Goal: Transaction & Acquisition: Purchase product/service

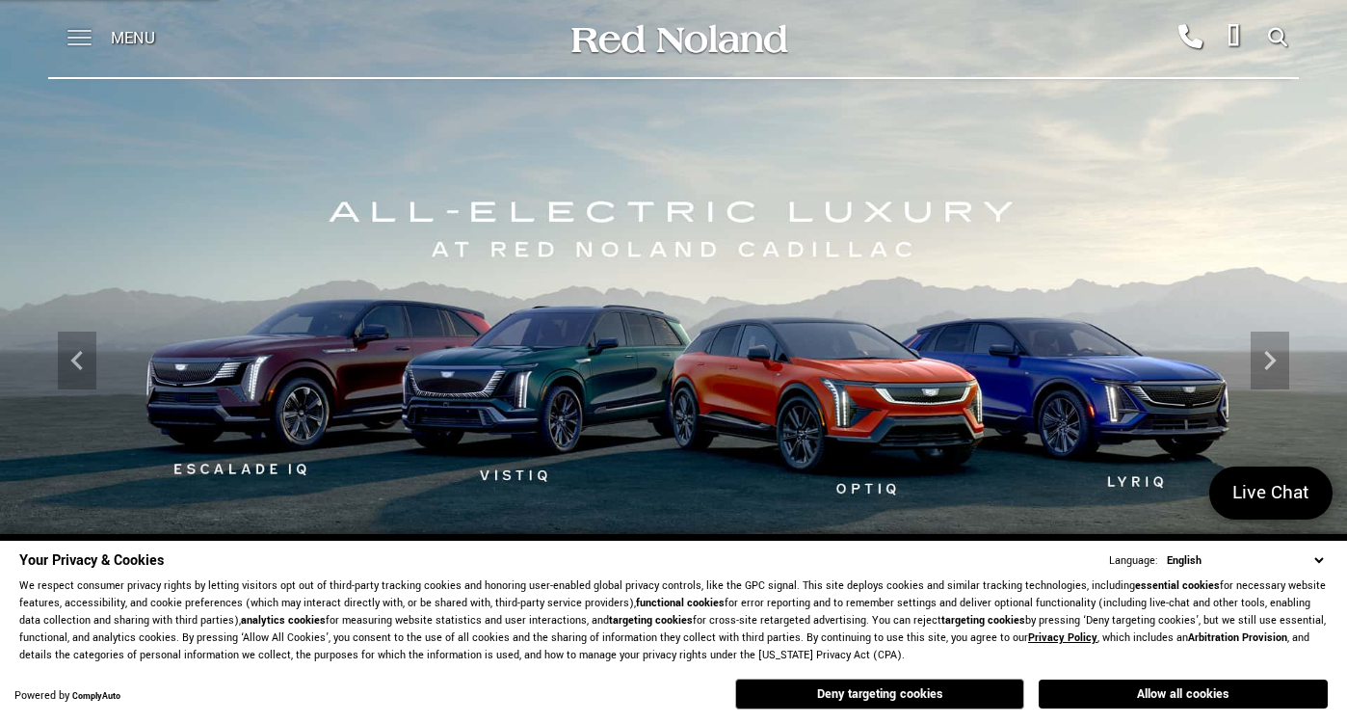
click at [73, 30] on span at bounding box center [79, 31] width 24 height 2
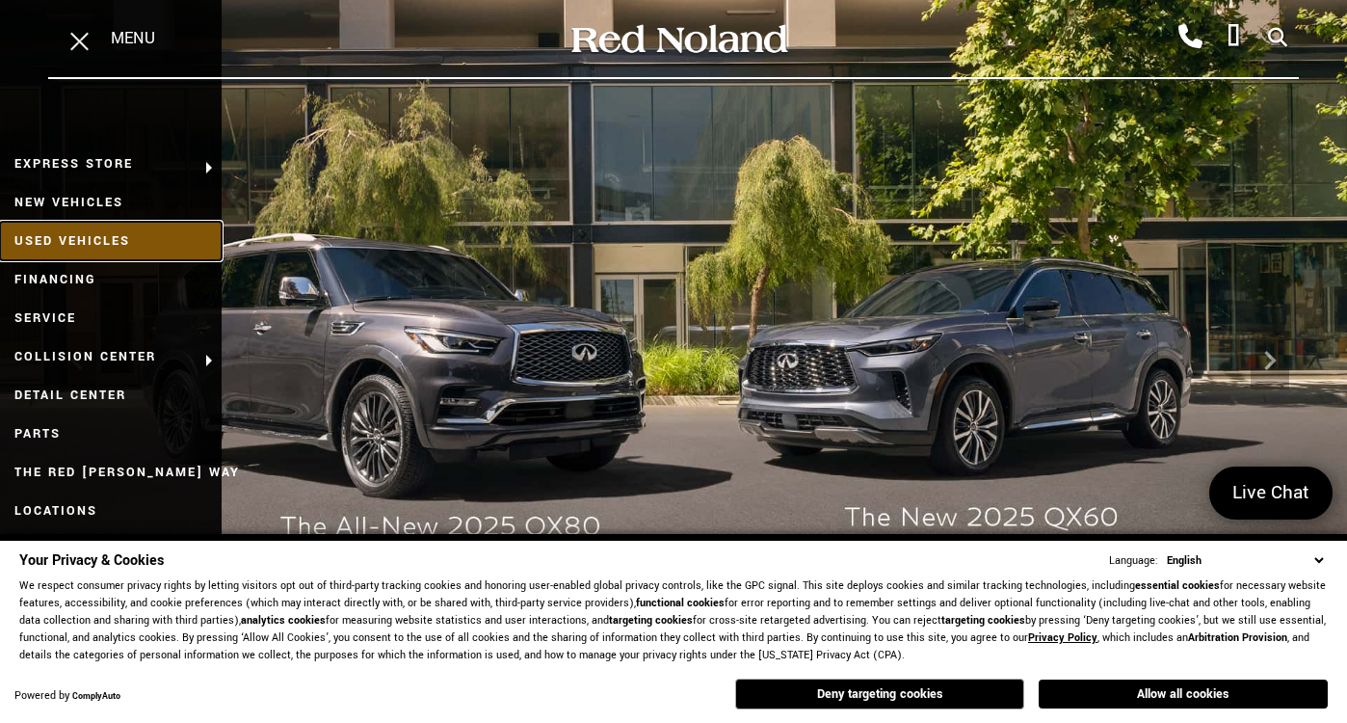
click at [84, 234] on link "Used Vehicles" at bounding box center [111, 241] width 222 height 39
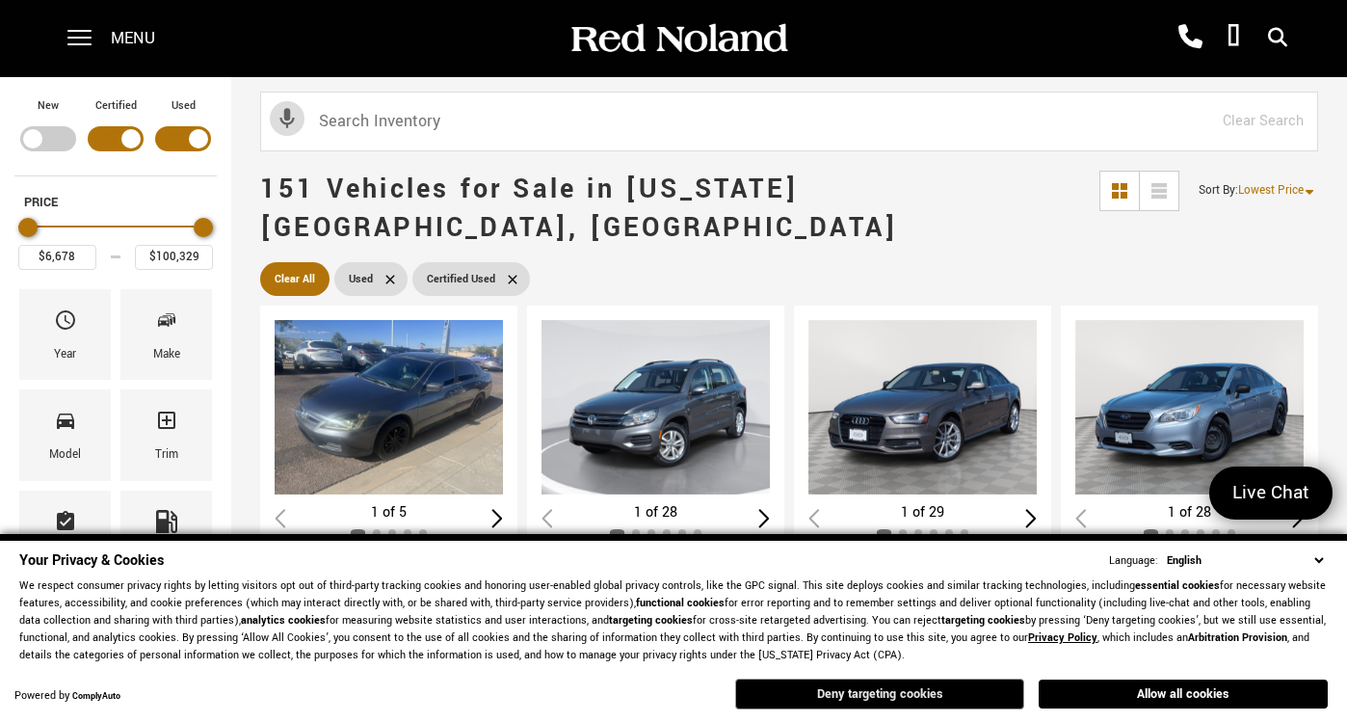
click at [883, 695] on button "Deny targeting cookies" at bounding box center [879, 694] width 289 height 31
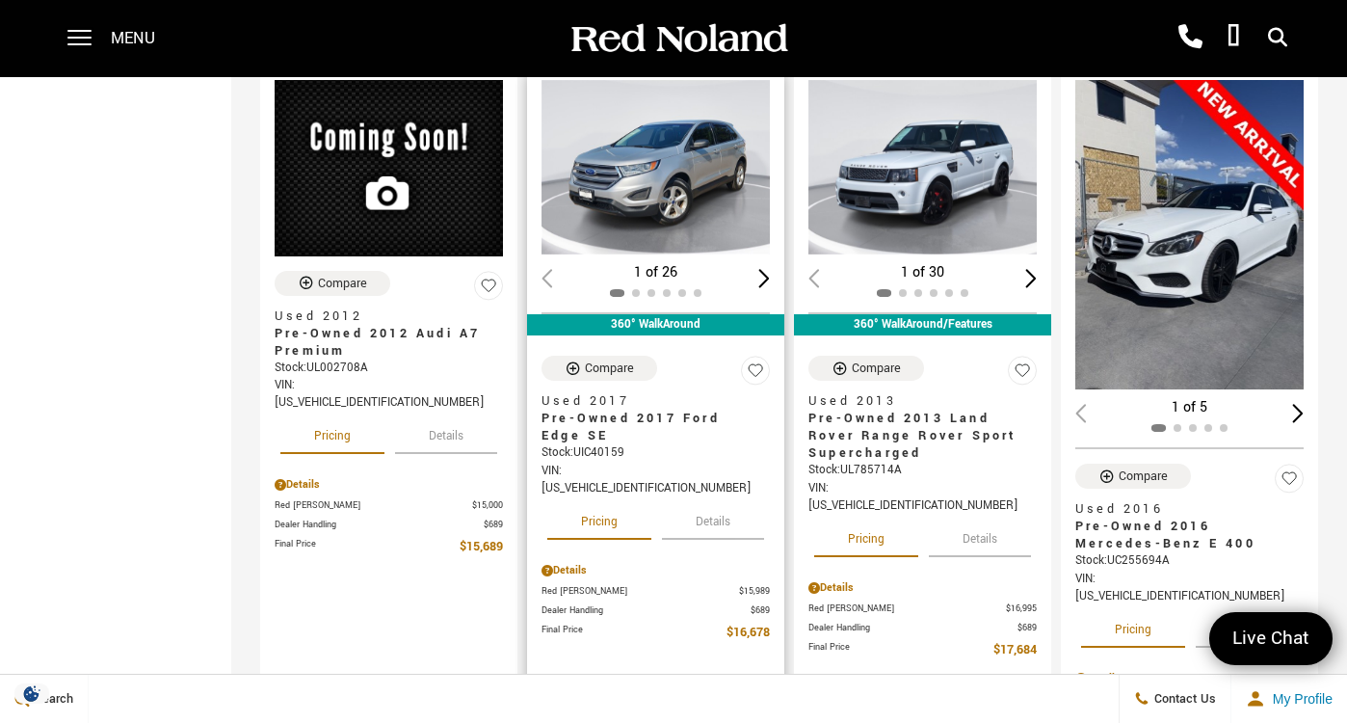
scroll to position [1036, 0]
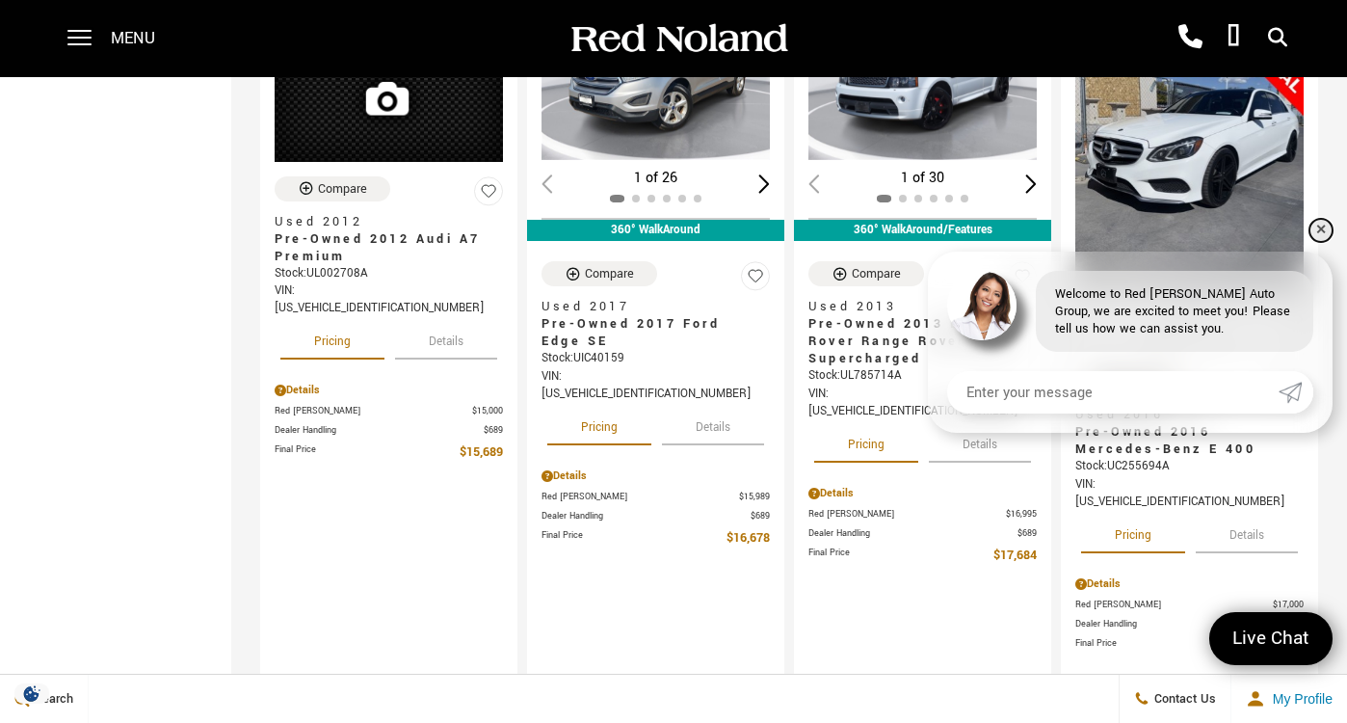
click at [1316, 232] on link "✕" at bounding box center [1321, 230] width 23 height 23
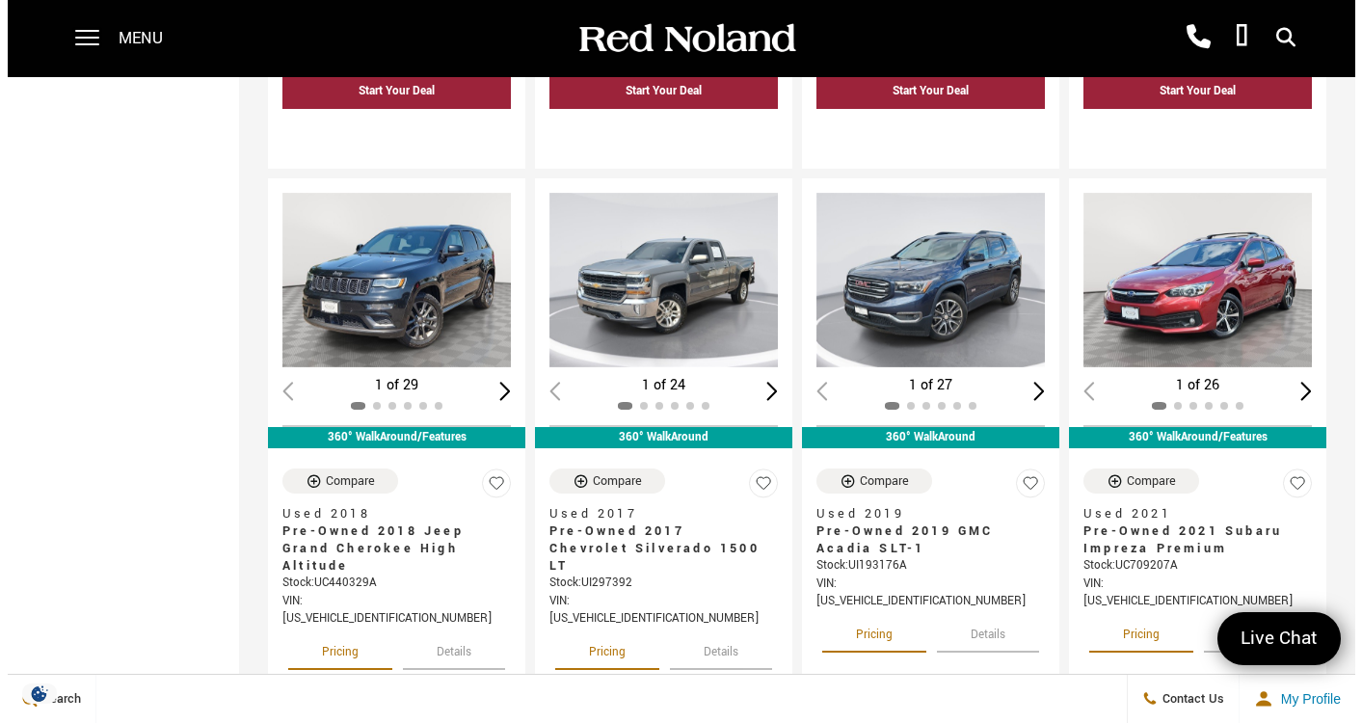
scroll to position [0, 0]
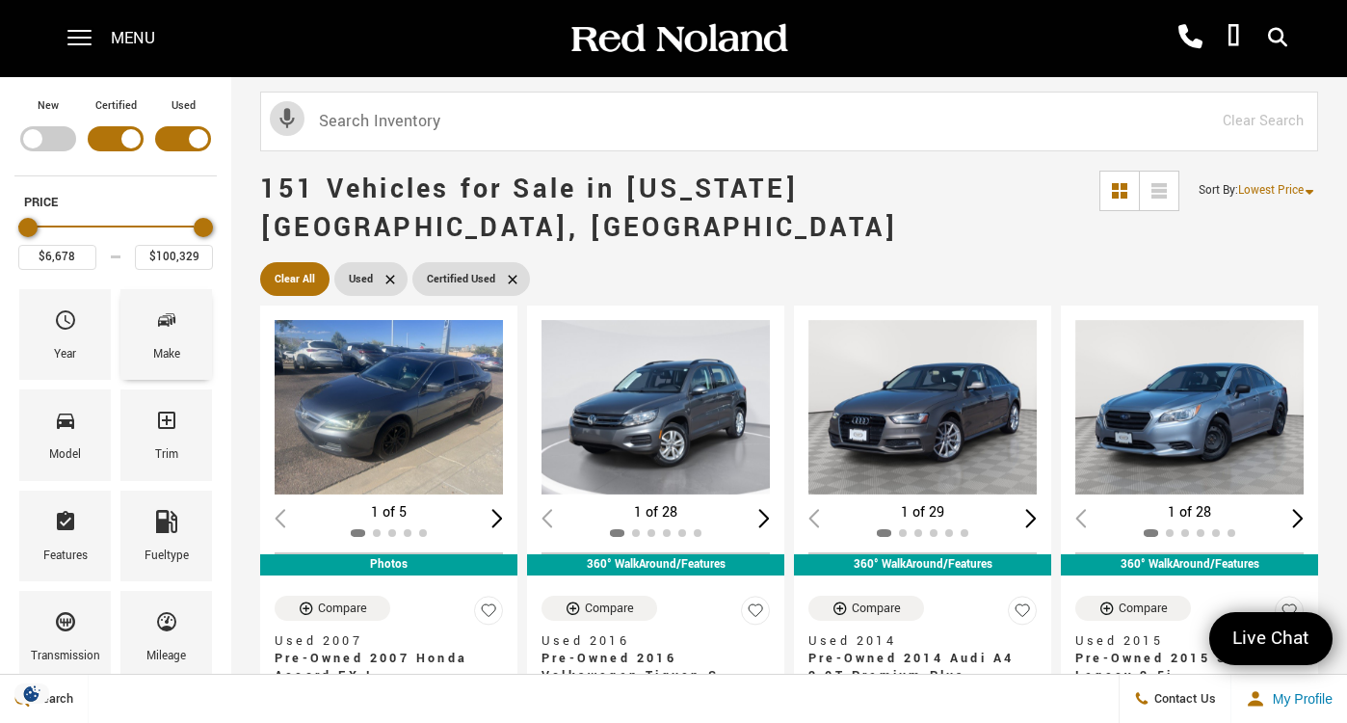
click at [155, 353] on div "Make" at bounding box center [166, 354] width 27 height 21
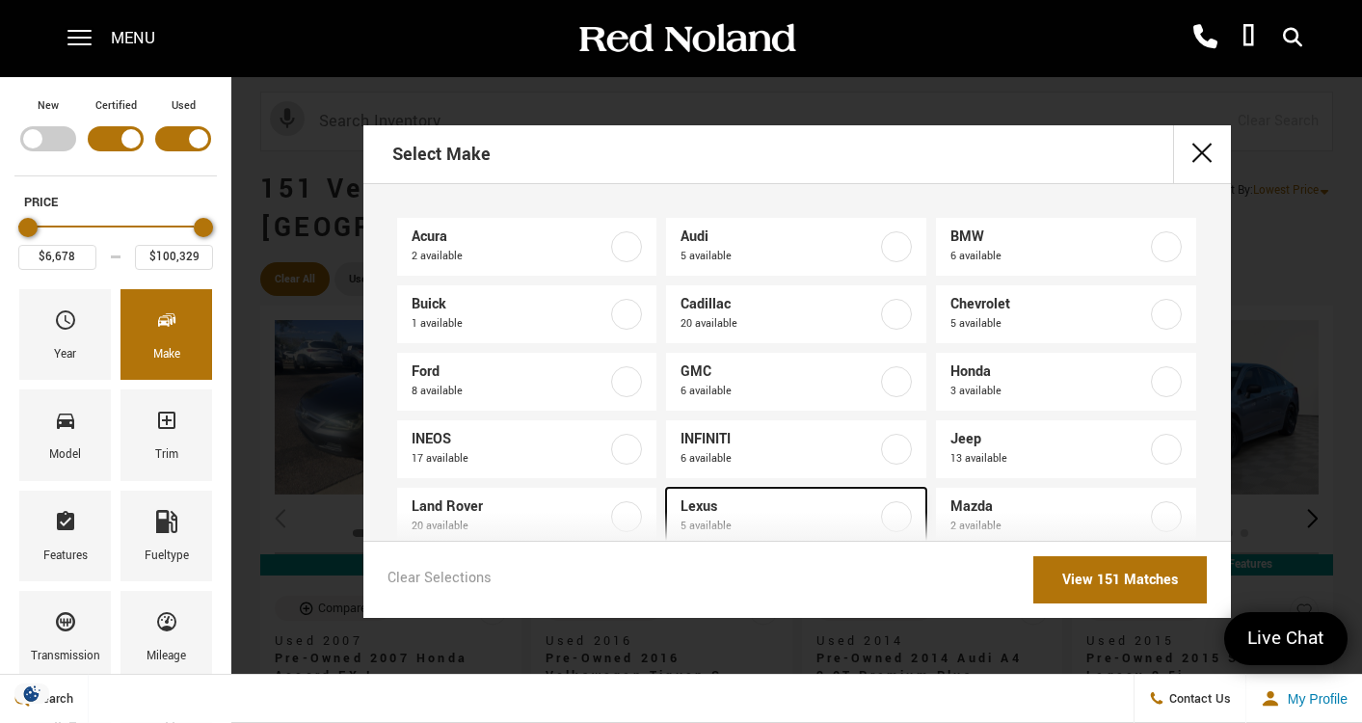
click at [887, 519] on label at bounding box center [896, 516] width 31 height 31
type input "$35,316"
type input "$60,189"
checkbox input "true"
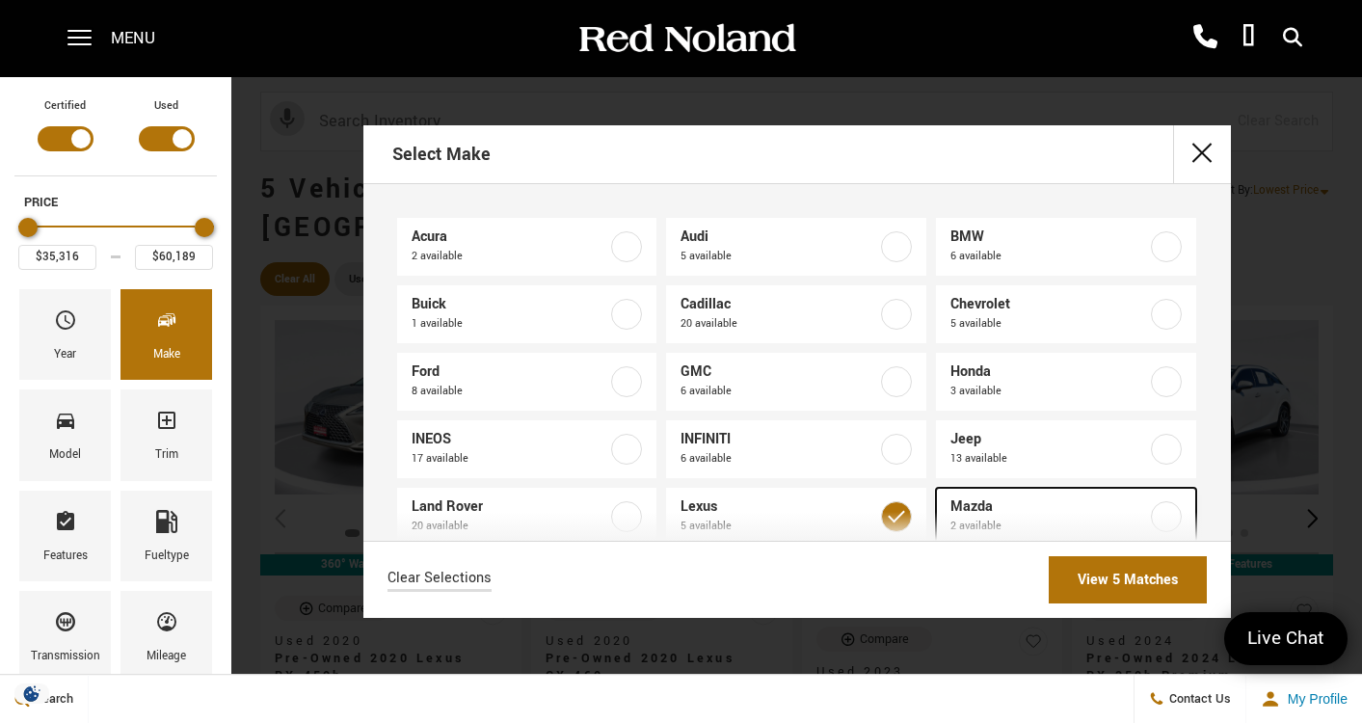
click at [1163, 516] on label at bounding box center [1166, 516] width 31 height 31
type input "$25,178"
checkbox input "true"
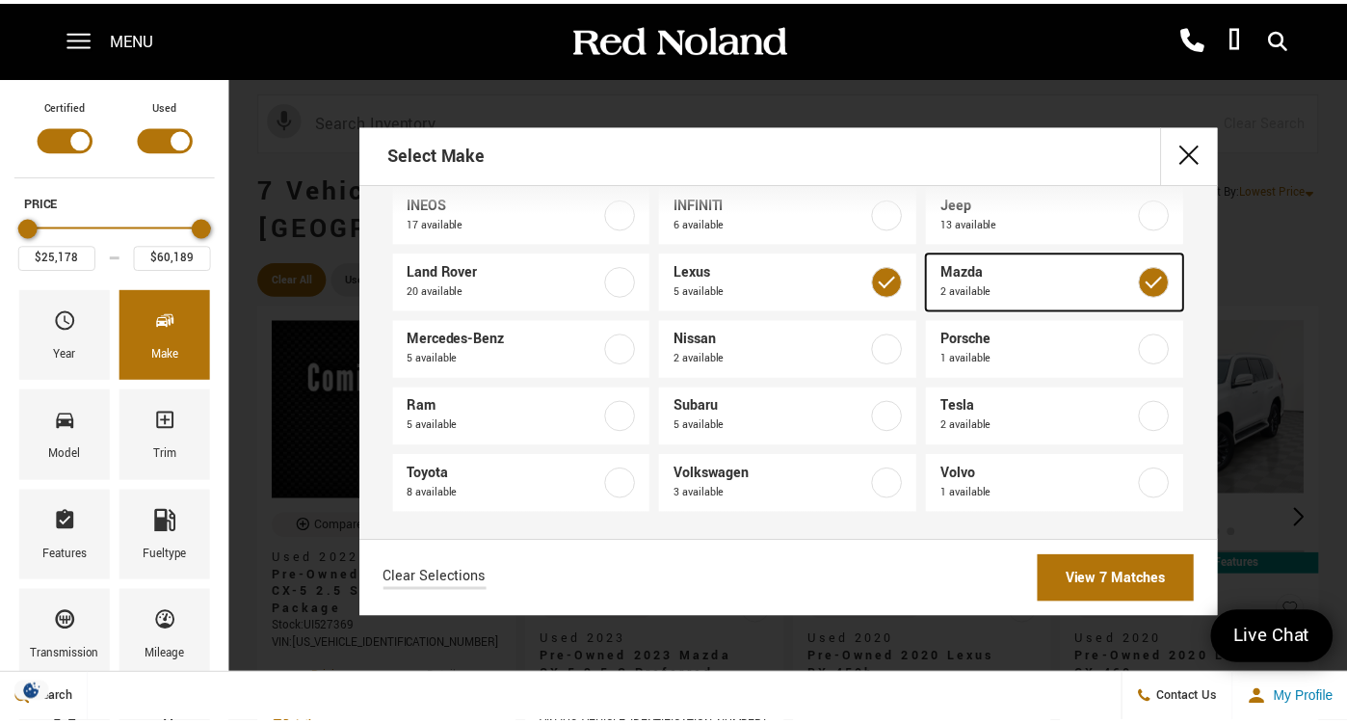
scroll to position [241, 0]
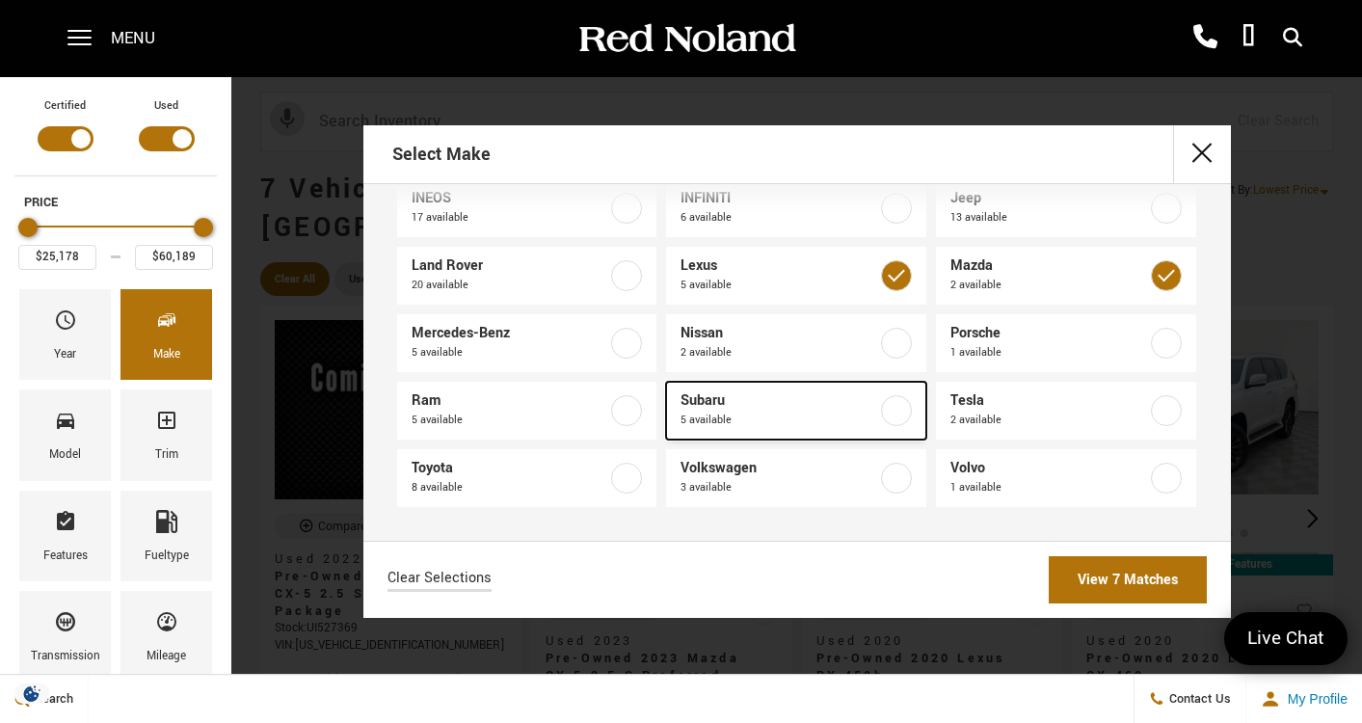
click at [884, 407] on label at bounding box center [896, 410] width 31 height 31
type input "$13,189"
checkbox input "true"
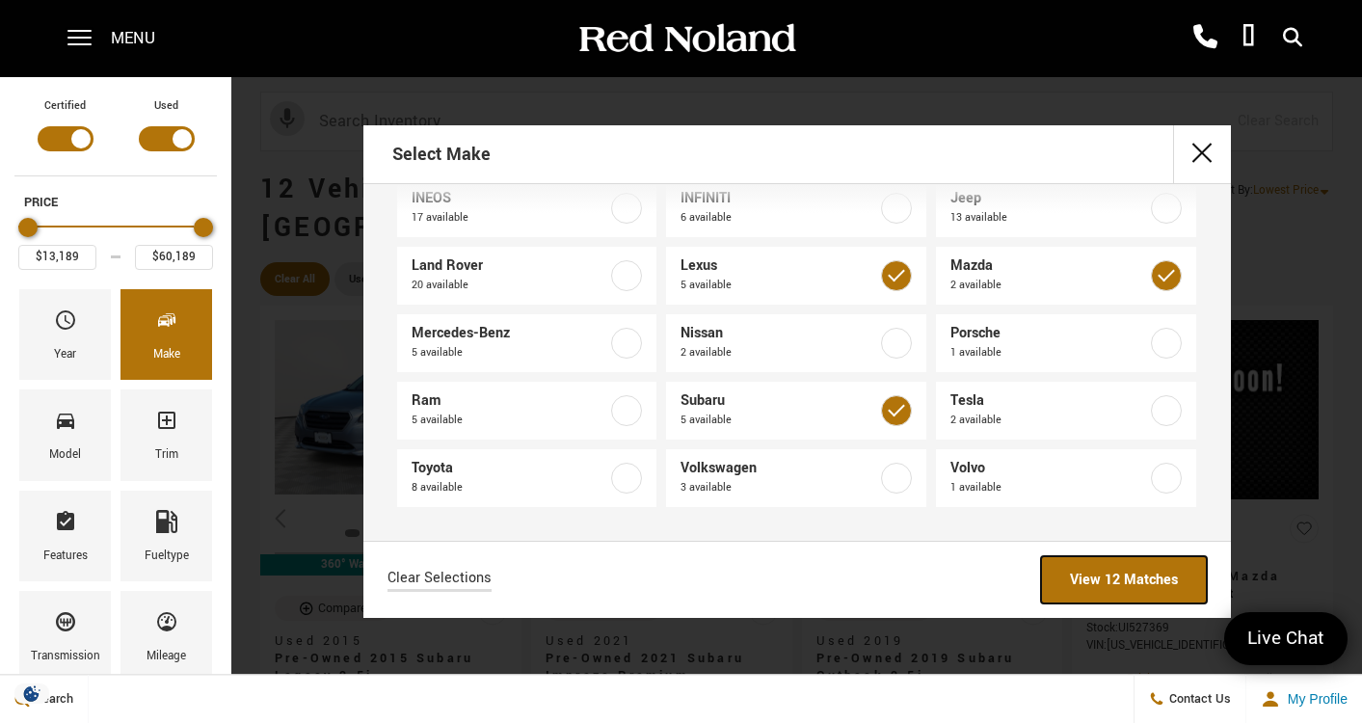
click at [1150, 577] on link "View 12 Matches" at bounding box center [1124, 579] width 166 height 47
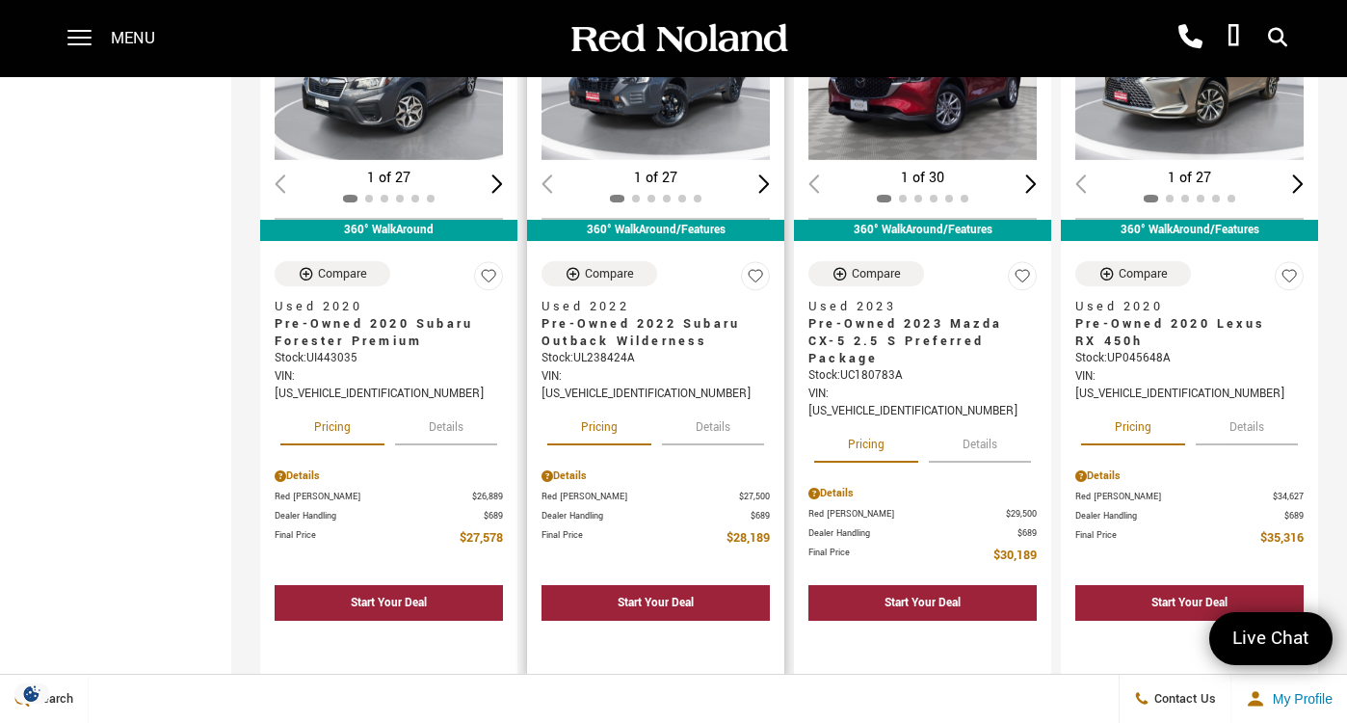
scroll to position [988, 0]
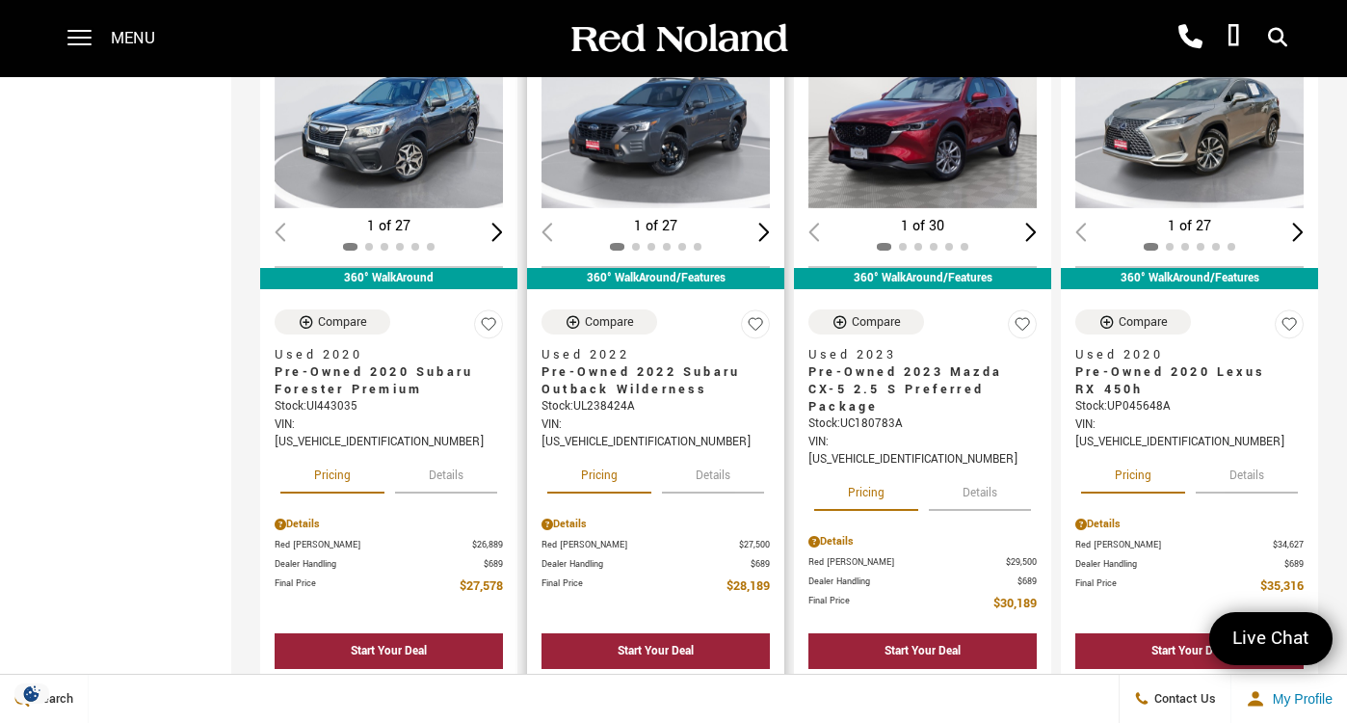
click at [679, 398] on div "Stock : UL238424A" at bounding box center [656, 406] width 228 height 17
click at [643, 346] on span "Used 2022" at bounding box center [649, 354] width 214 height 17
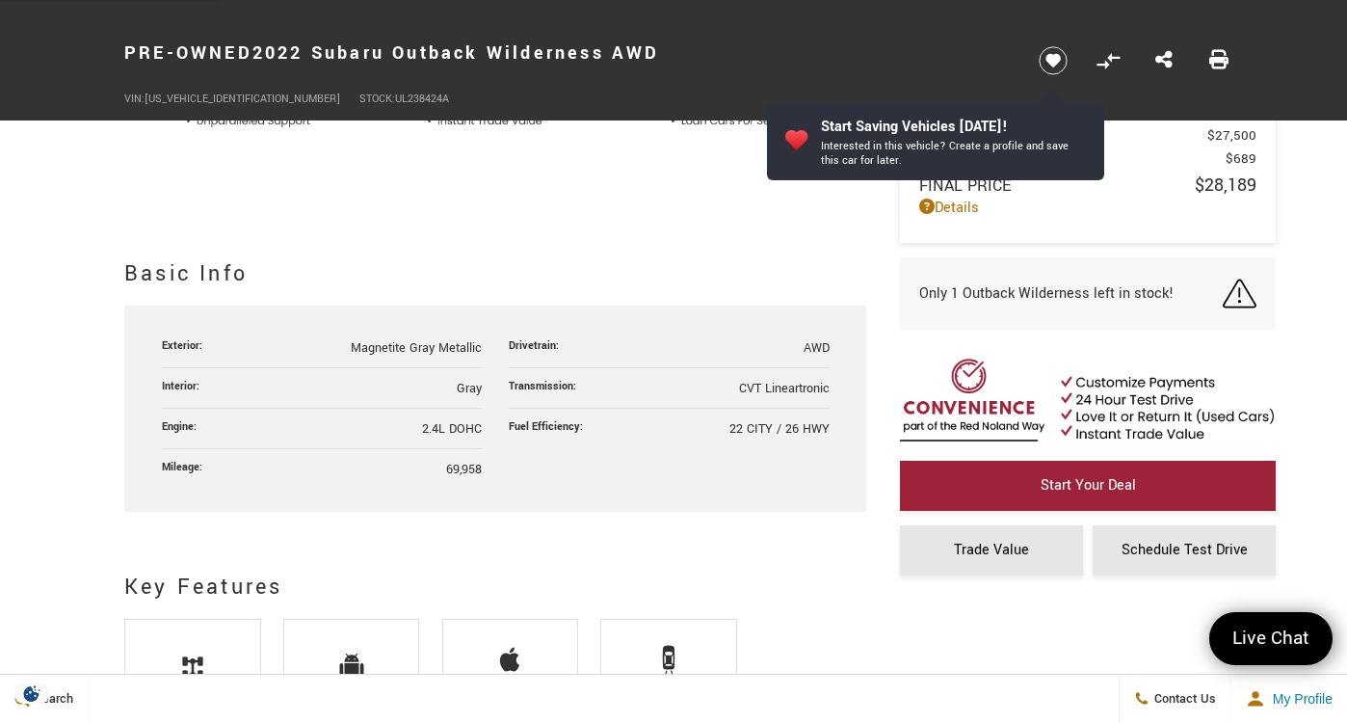
scroll to position [892, 0]
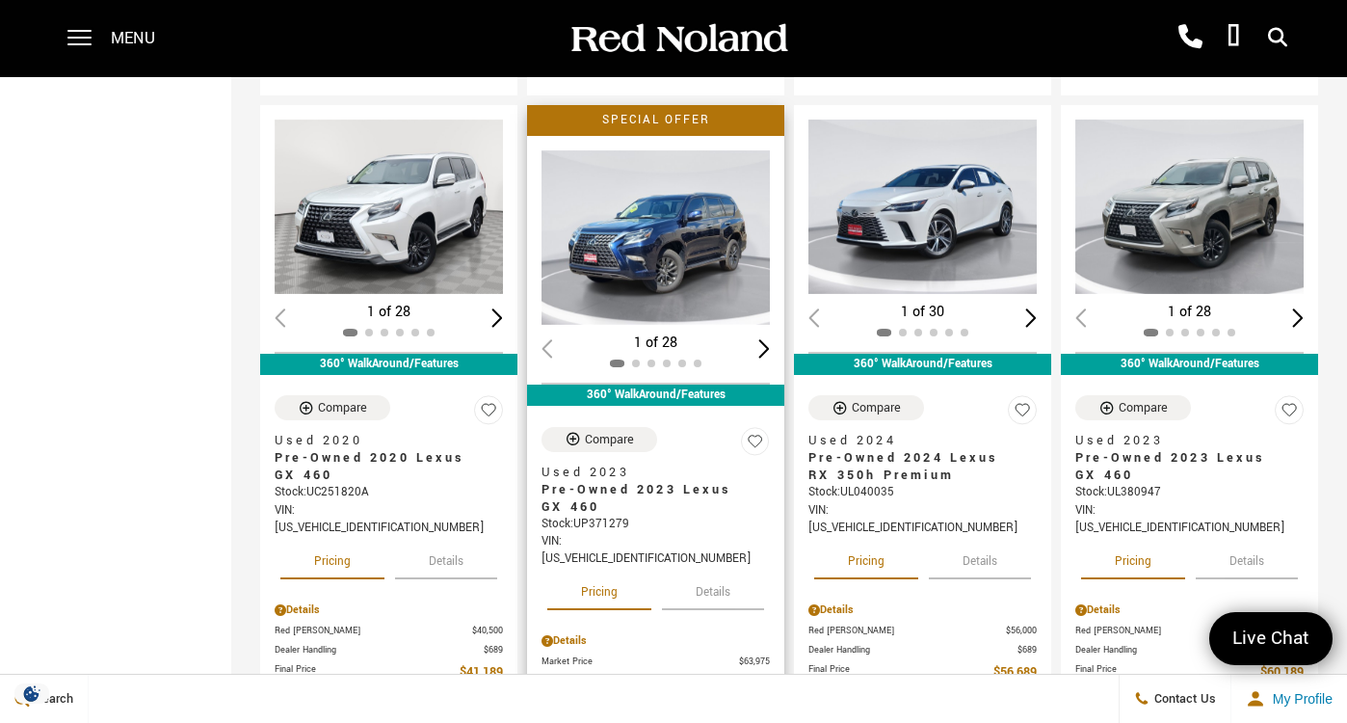
scroll to position [1639, 0]
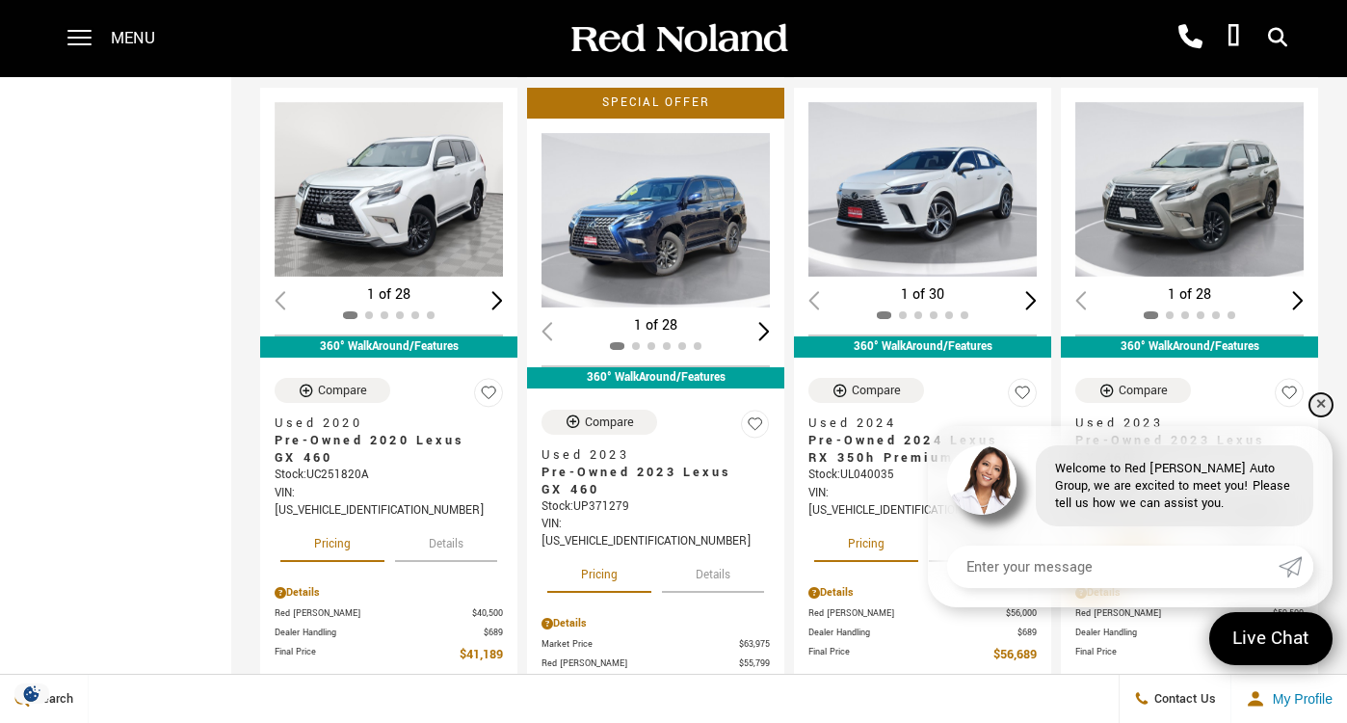
click at [1315, 403] on link "✕" at bounding box center [1321, 404] width 23 height 23
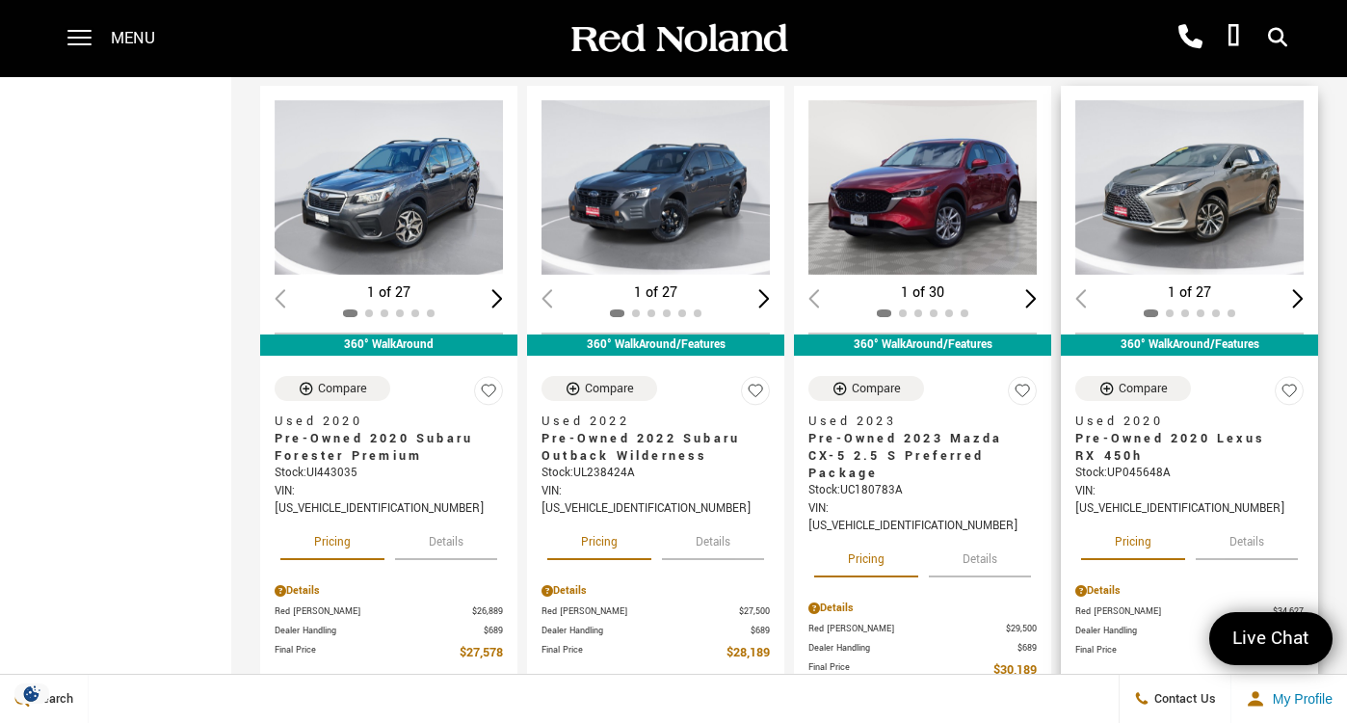
scroll to position [916, 0]
